Goal: Information Seeking & Learning: Learn about a topic

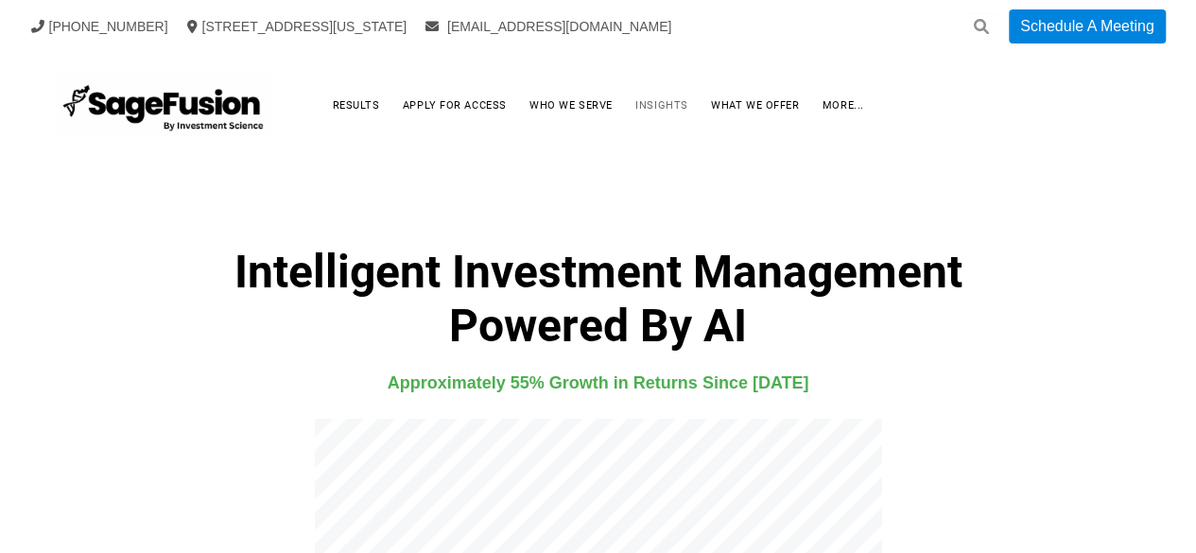
click at [664, 105] on link "Insights" at bounding box center [661, 105] width 90 height 29
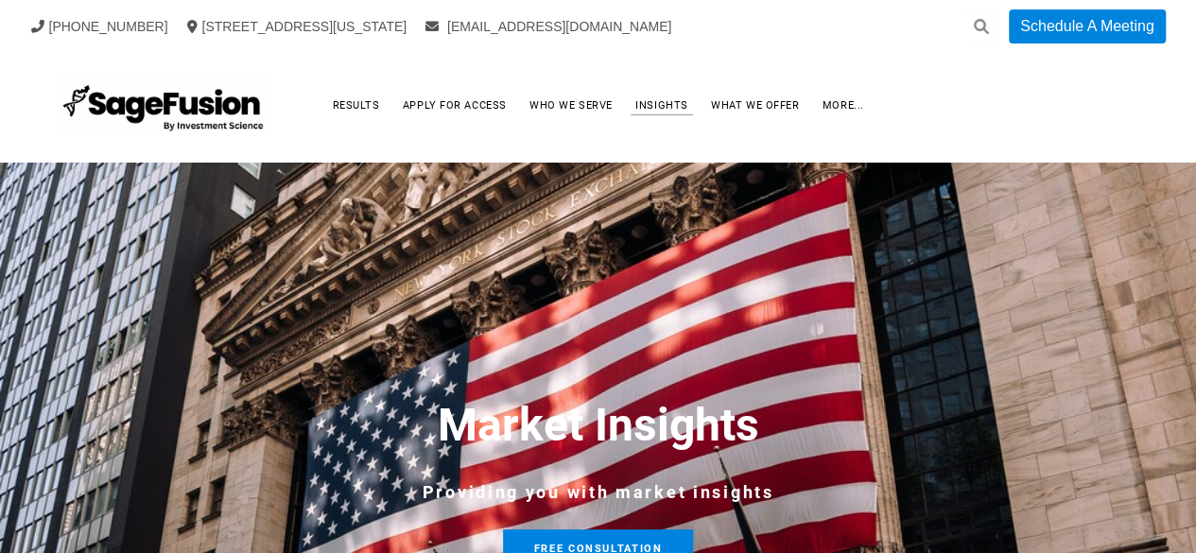
click at [974, 30] on icon at bounding box center [981, 26] width 15 height 15
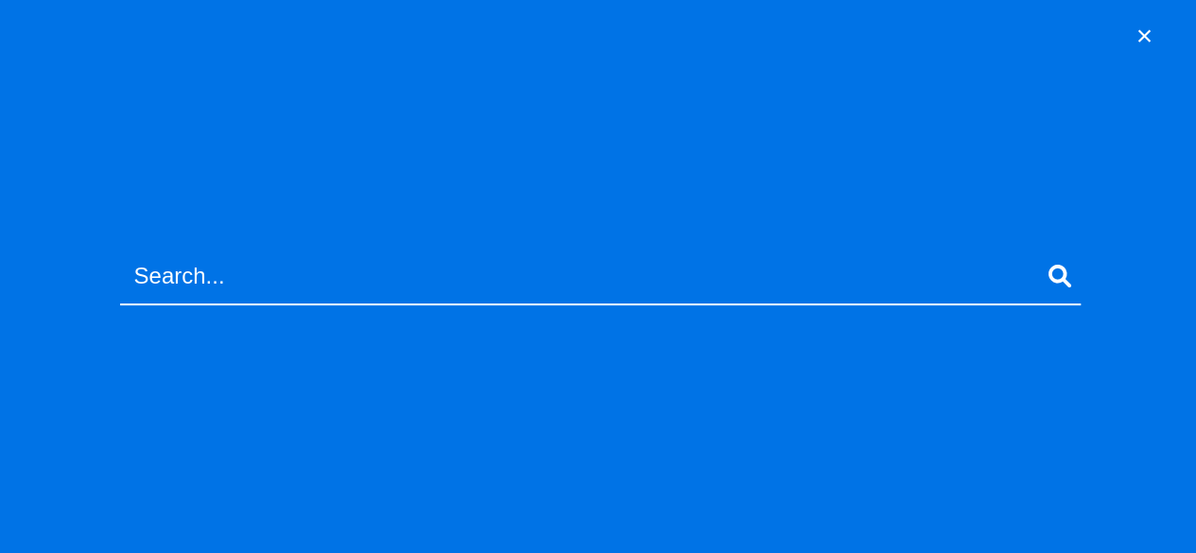
click at [510, 260] on input "text" at bounding box center [600, 277] width 960 height 57
type input "moon"
click at [1043, 263] on button "submit" at bounding box center [1060, 277] width 34 height 28
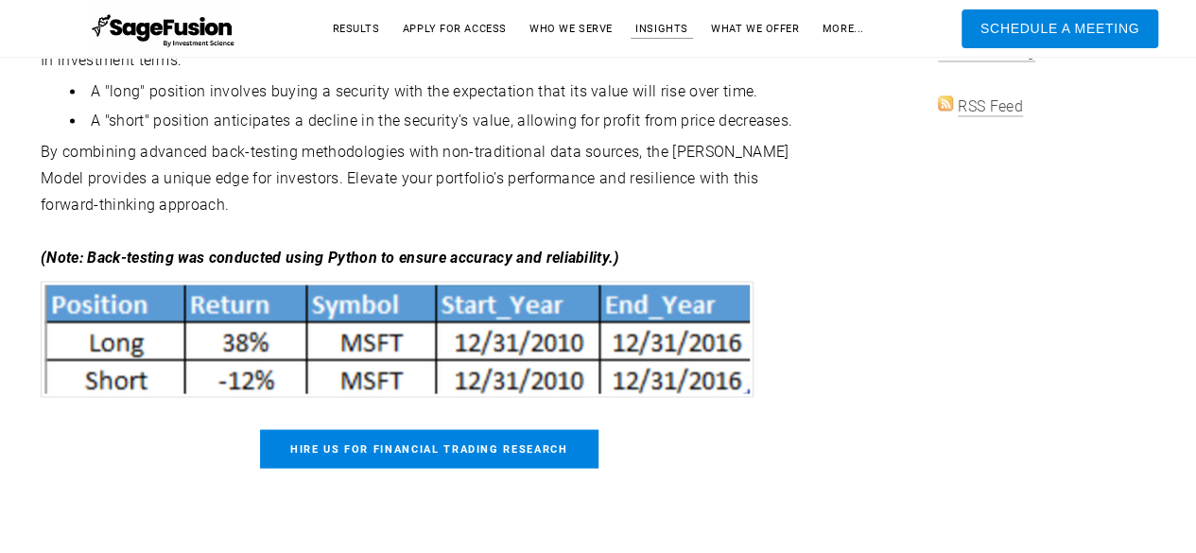
scroll to position [1490, 0]
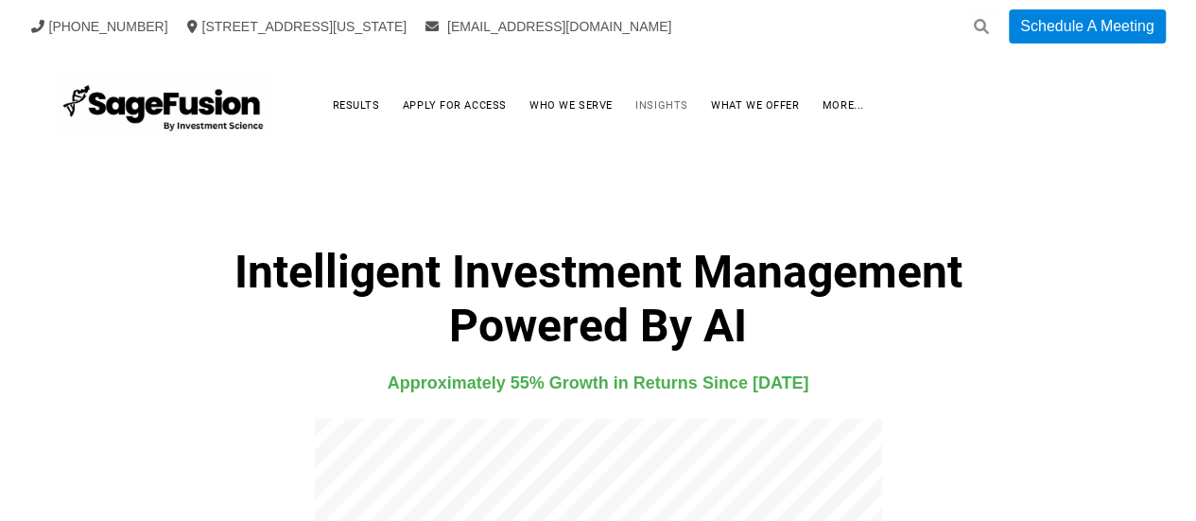
click at [646, 100] on link "Insights" at bounding box center [661, 105] width 90 height 29
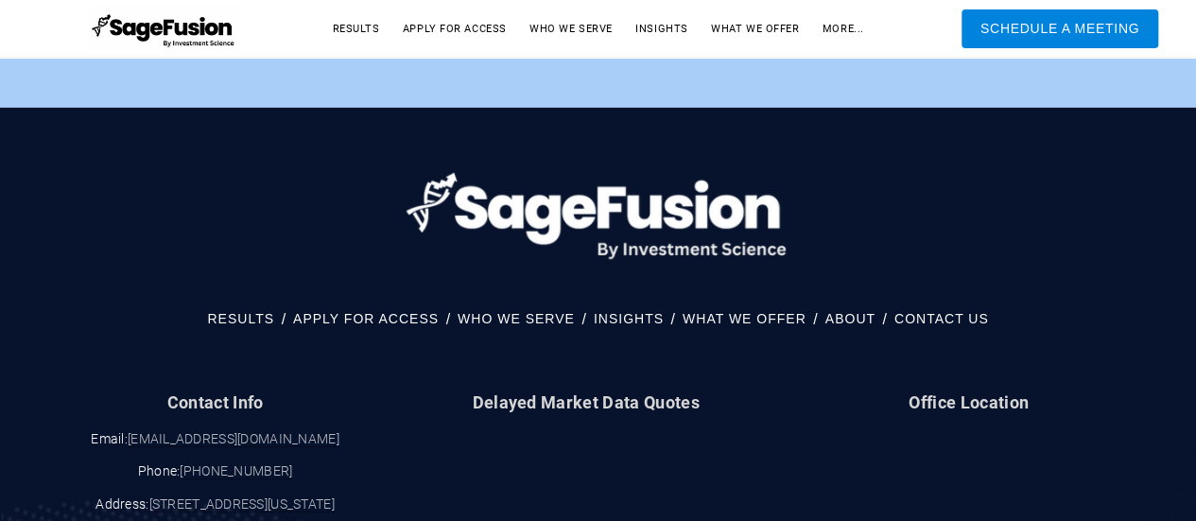
scroll to position [10107, 0]
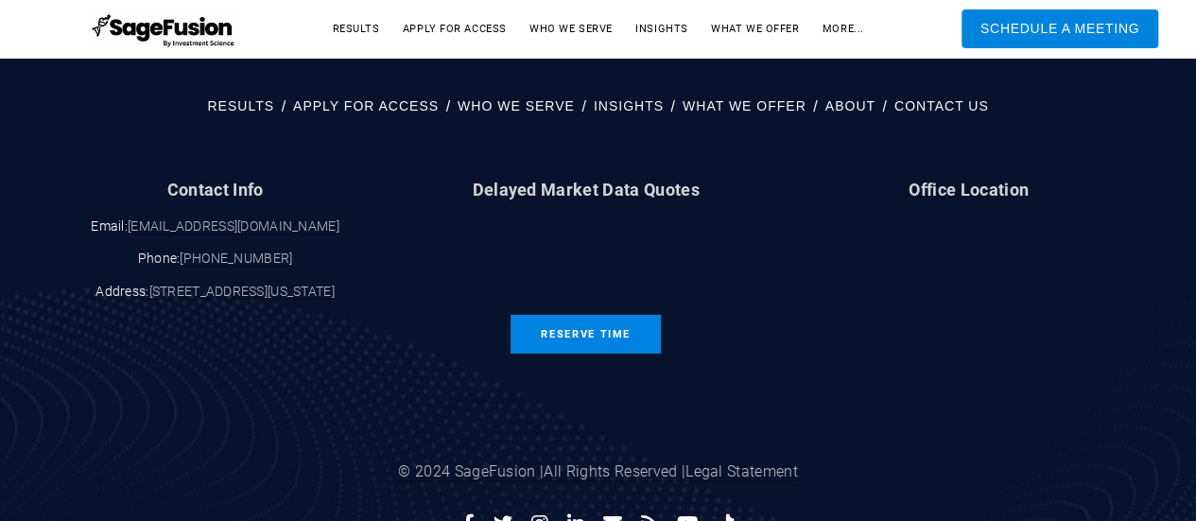
click at [1193, 85] on div "Menu Example RESULTS APPLY FOR ACCESS WHO WE SERVE INSIGHTS WHAT WE OFFER ABOUT…" at bounding box center [598, 222] width 1196 height 655
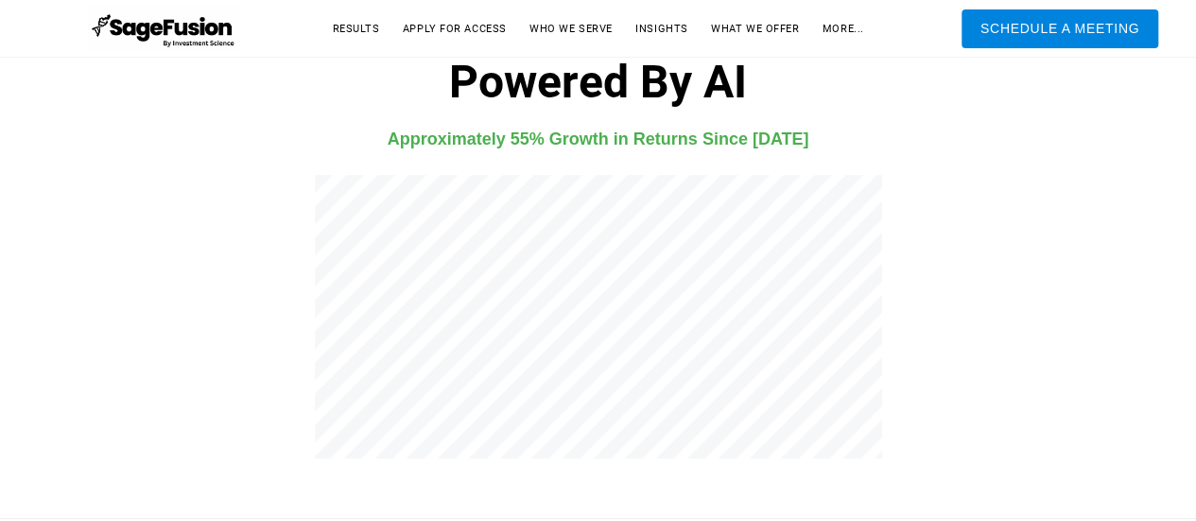
scroll to position [0, 0]
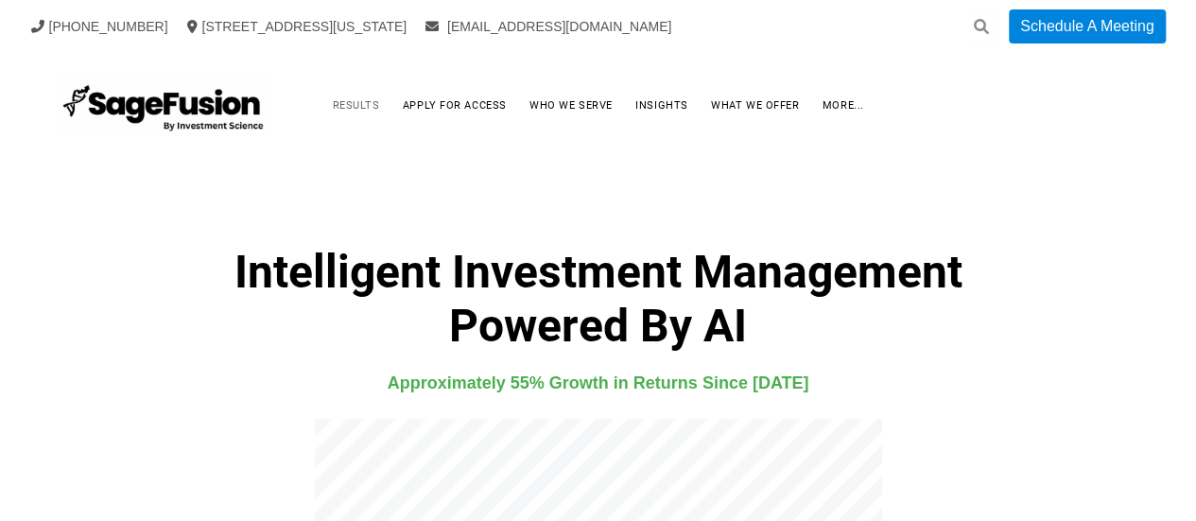
click at [355, 101] on link "Results" at bounding box center [356, 105] width 85 height 29
